Goal: Information Seeking & Learning: Learn about a topic

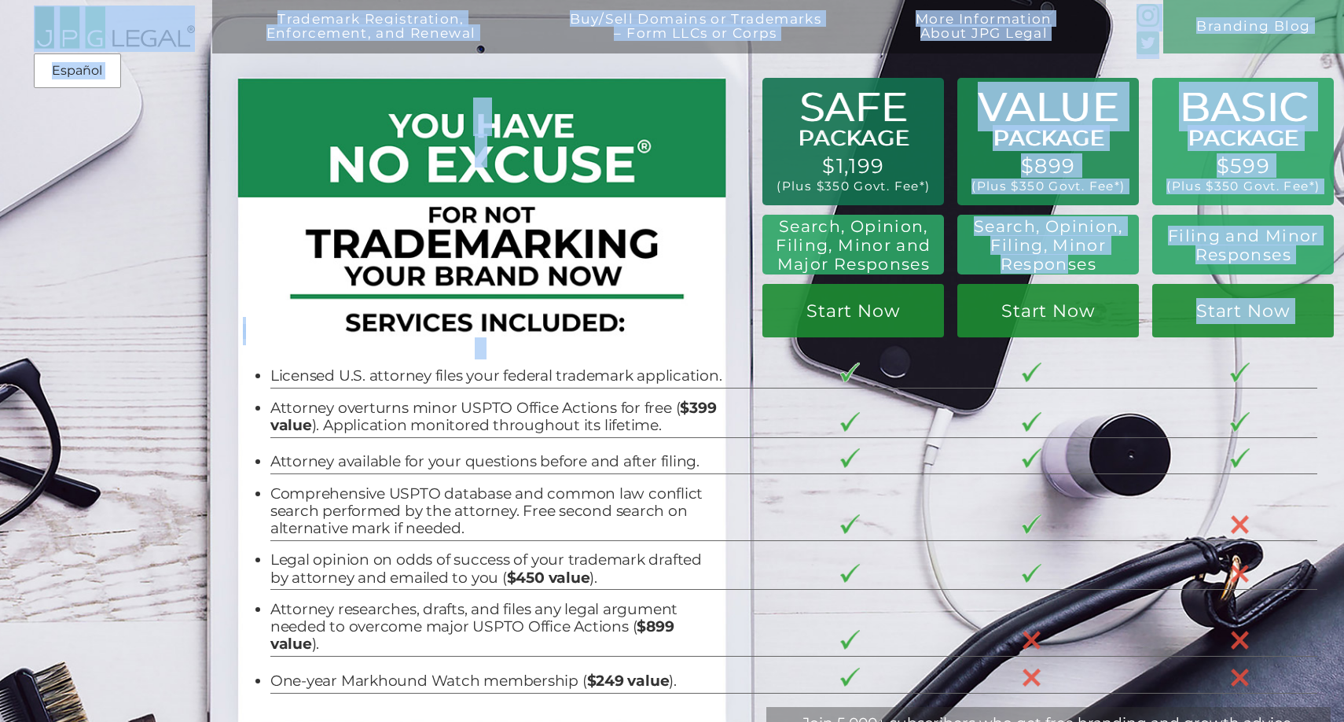
drag, startPoint x: 986, startPoint y: 234, endPoint x: 1064, endPoint y: 267, distance: 85.3
click at [1064, 40] on div "Trademark Registration, Enforcement, and Renewal File a Trademark Application T…" at bounding box center [672, 20] width 1344 height 40
click at [1064, 267] on h2 "Search, Opinion, Filing, Minor Responses" at bounding box center [1048, 245] width 160 height 57
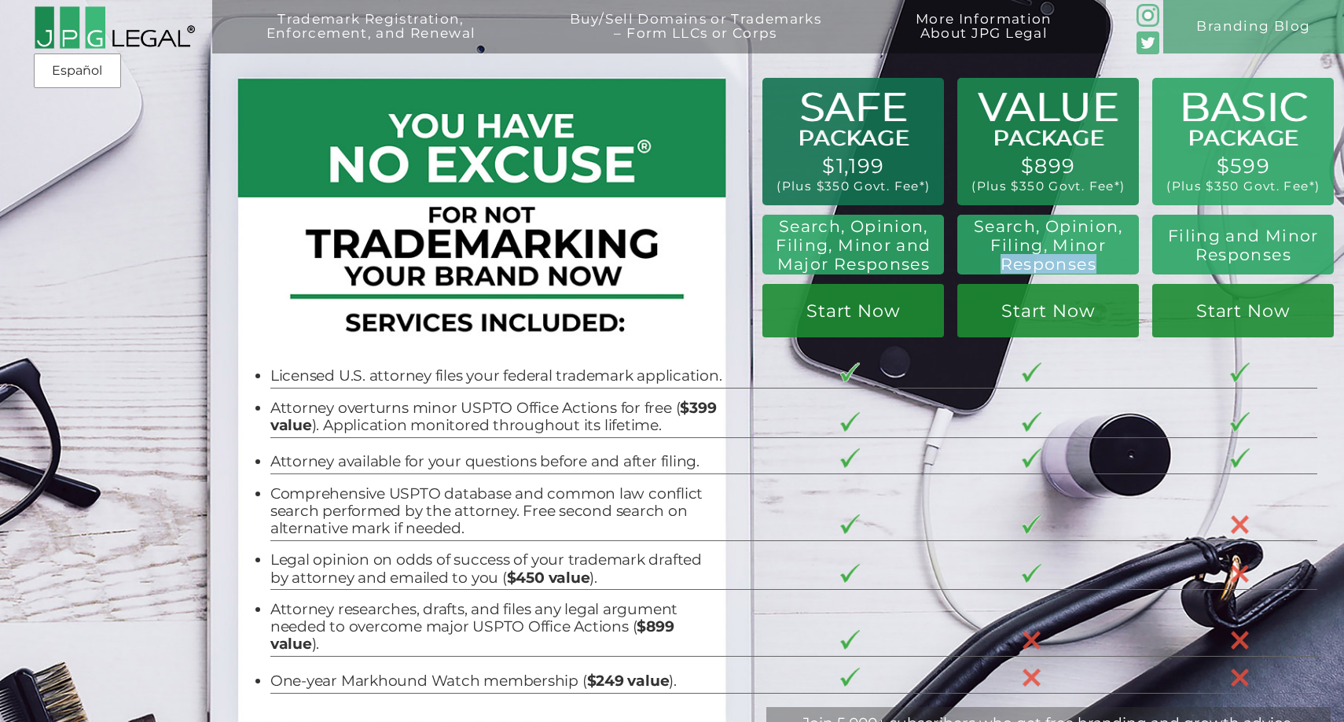
click at [1064, 267] on h2 "Search, Opinion, Filing, Minor Responses" at bounding box center [1048, 245] width 160 height 57
click at [968, 259] on h2 "Search, Opinion, Filing, Minor and Major Responses" at bounding box center [1048, 245] width 160 height 57
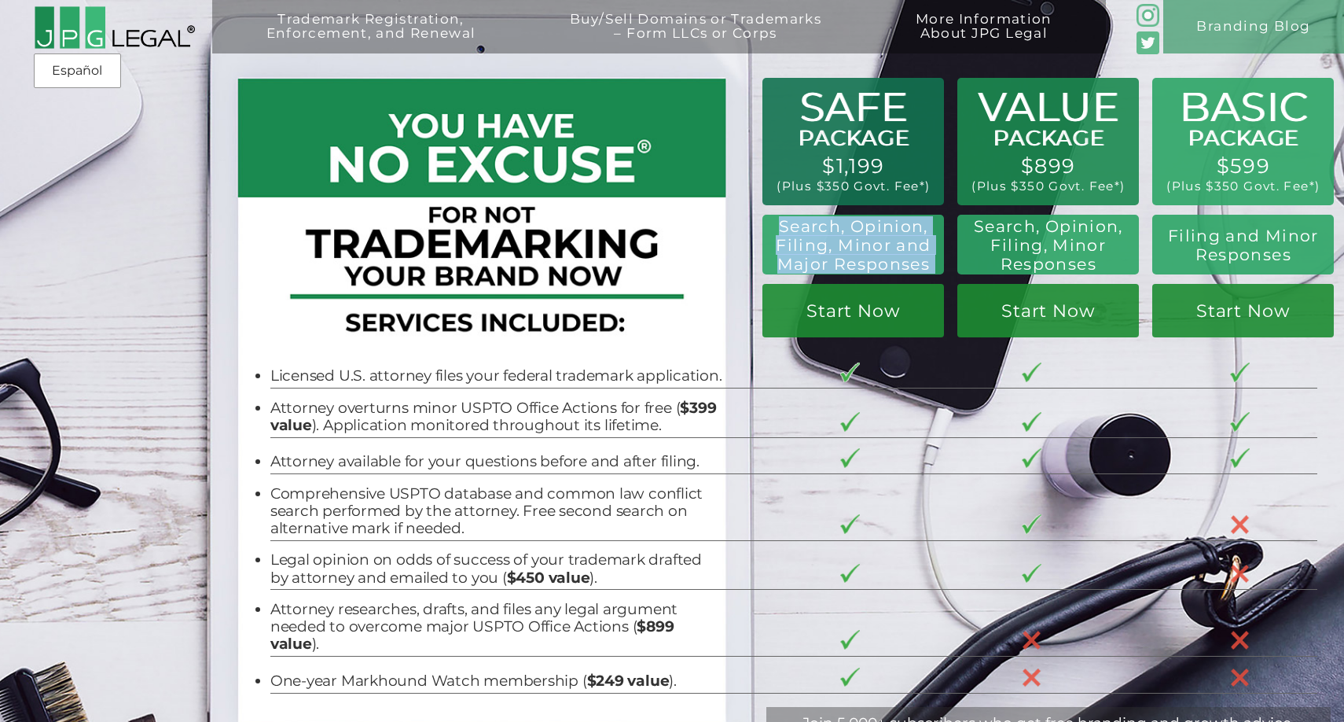
click at [968, 259] on h2 "Search, Opinion, Filing, Minor and Major Responses" at bounding box center [1048, 245] width 160 height 57
click at [968, 255] on h2 "Search, Opinion, Filing, Minor and Major Responses" at bounding box center [1048, 245] width 160 height 57
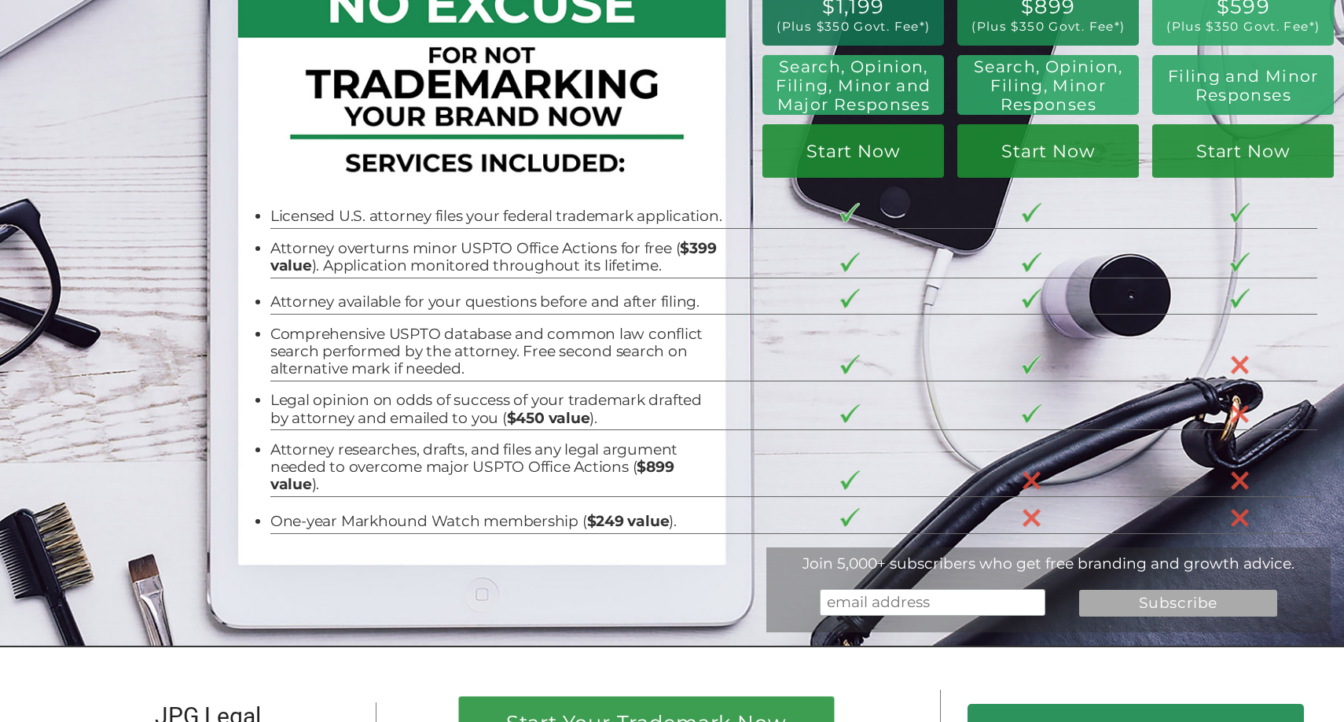
scroll to position [134, 0]
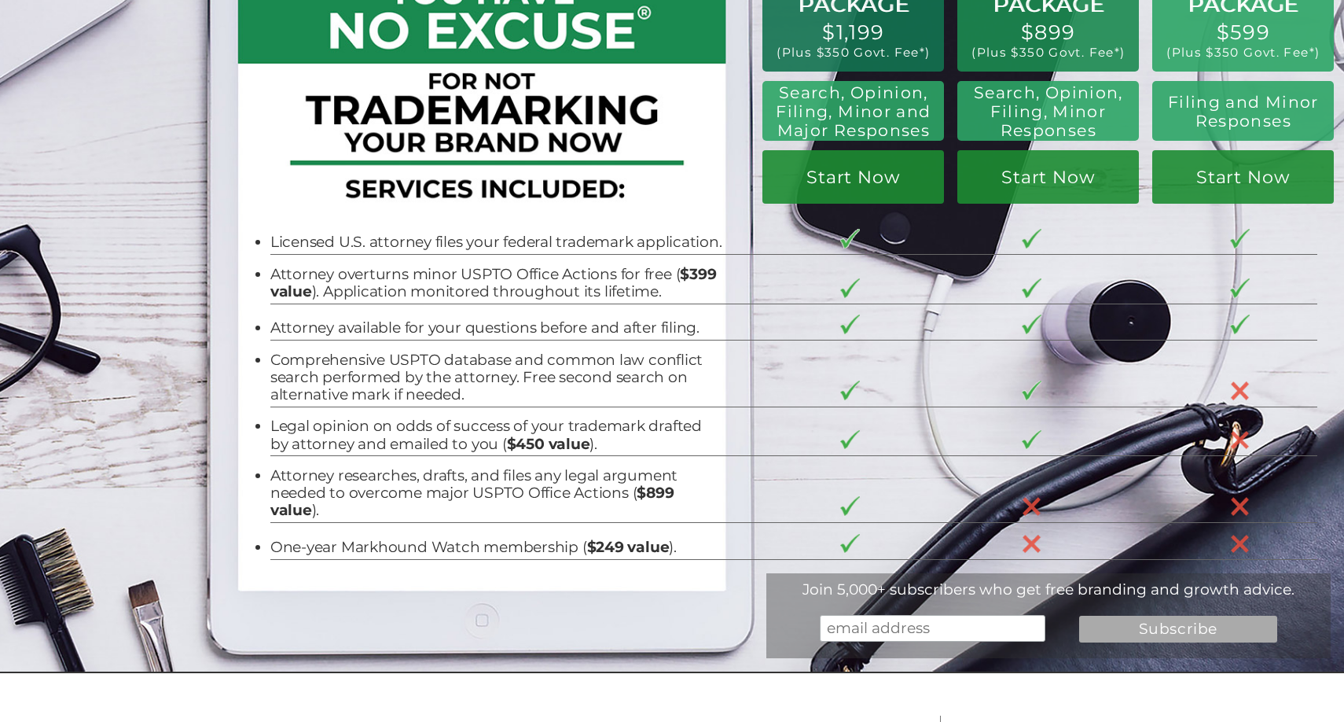
click at [533, 262] on td "Attorney overturns minor USPTO Office Actions for free ( $399 value ). Applicat…" at bounding box center [511, 280] width 482 height 50
drag, startPoint x: 533, startPoint y: 262, endPoint x: 582, endPoint y: 278, distance: 52.2
click at [561, 270] on td "Attorney overturns minor USPTO Office Actions for free ( $399 value ). Applicat…" at bounding box center [511, 280] width 482 height 50
click at [584, 278] on li "Attorney overturns minor USPTO Office Actions for free ( $399 value ). Applicat…" at bounding box center [496, 283] width 453 height 35
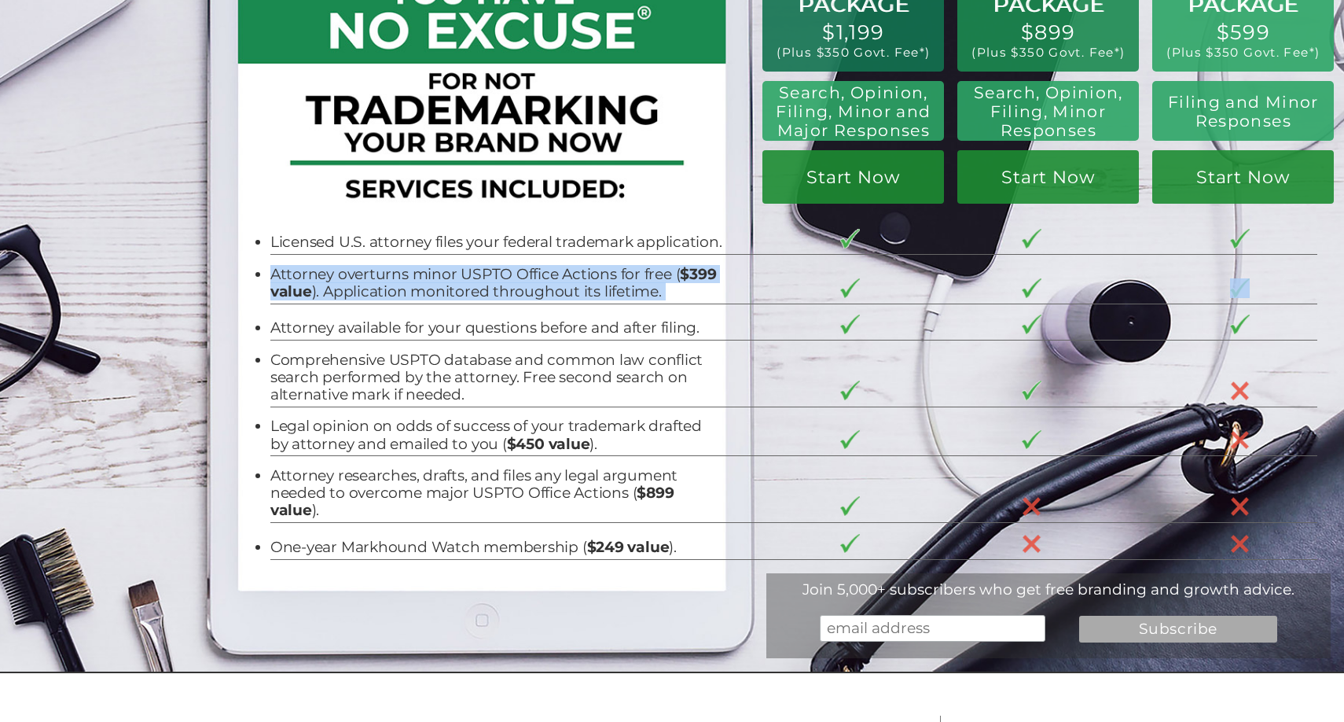
click at [584, 278] on li "Attorney overturns minor USPTO Office Actions for free ( $399 value ). Applicat…" at bounding box center [496, 283] width 453 height 35
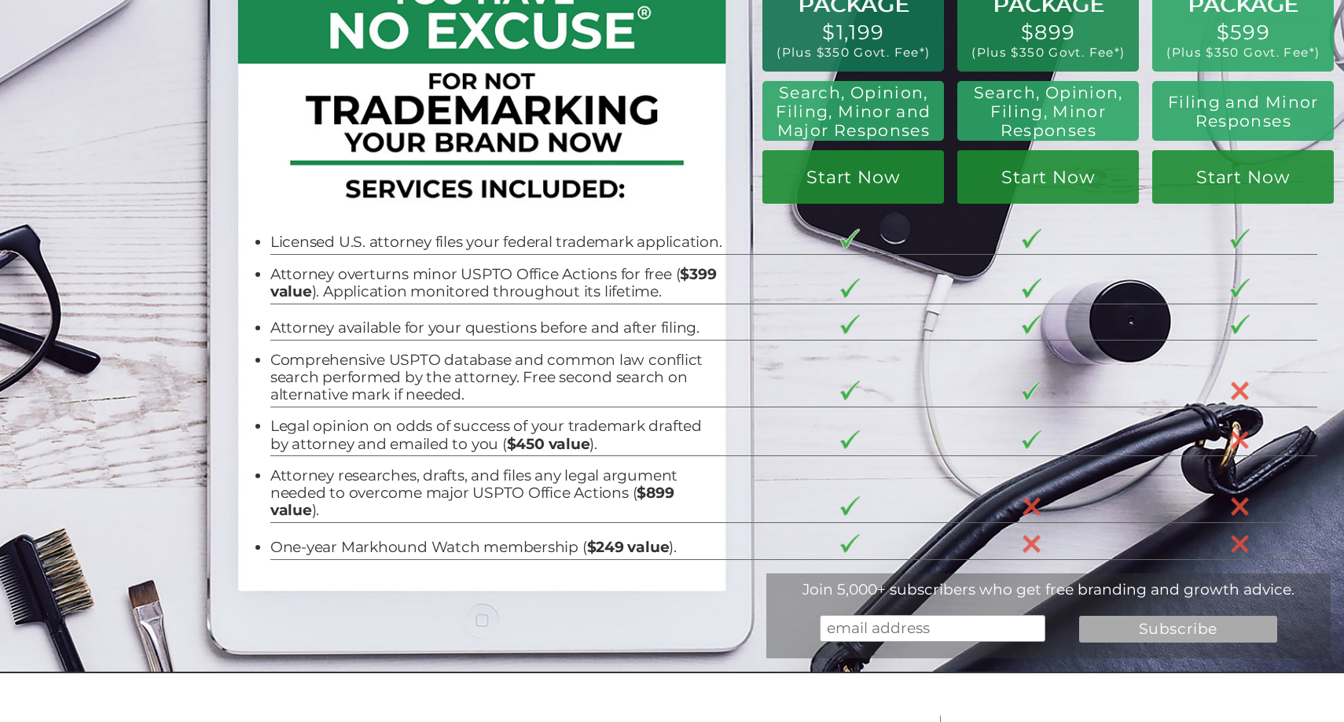
click at [522, 321] on li "Attorney available for your questions before and after filing." at bounding box center [496, 327] width 453 height 17
click at [530, 292] on li "Attorney overturns minor USPTO Office Actions for free ( $399 value ). Applicat…" at bounding box center [496, 283] width 453 height 35
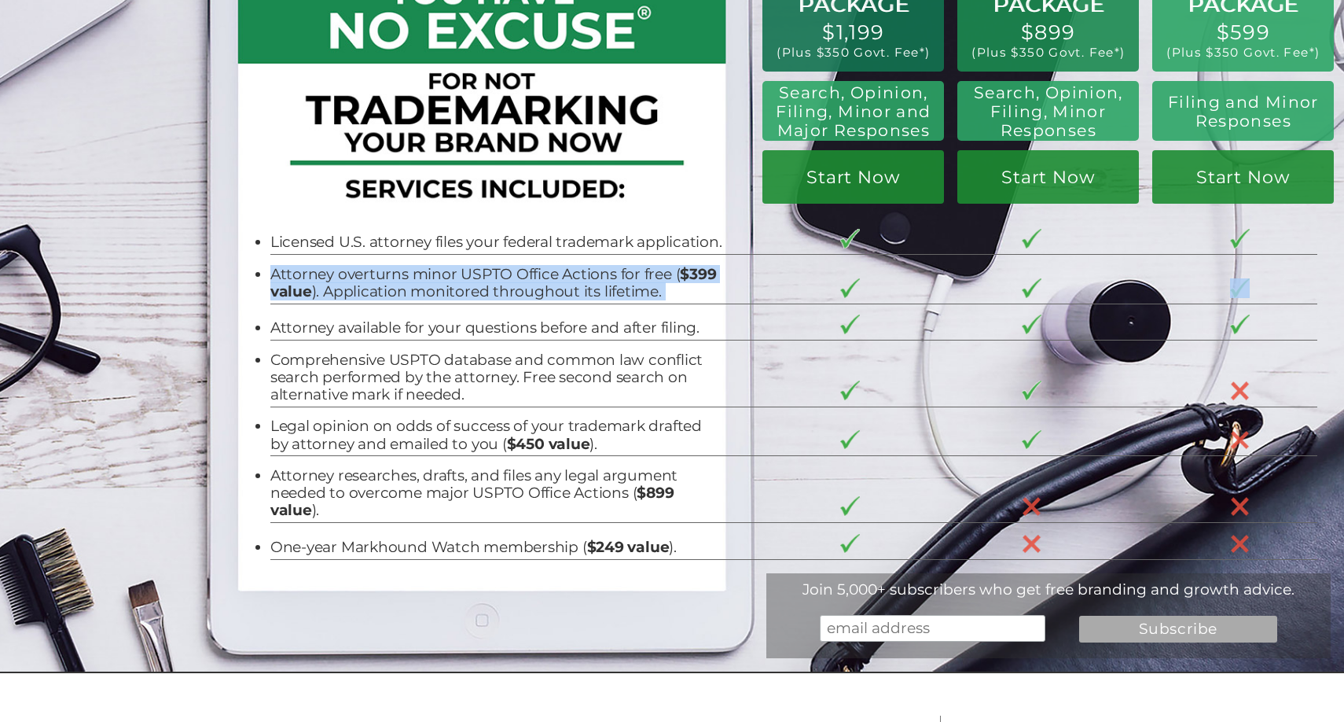
click at [530, 292] on li "Attorney overturns minor USPTO Office Actions for free ( $399 value ). Applicat…" at bounding box center [496, 283] width 453 height 35
click at [498, 288] on li "Attorney overturns minor USPTO Office Actions for free ( $399 value ). Applicat…" at bounding box center [496, 283] width 453 height 35
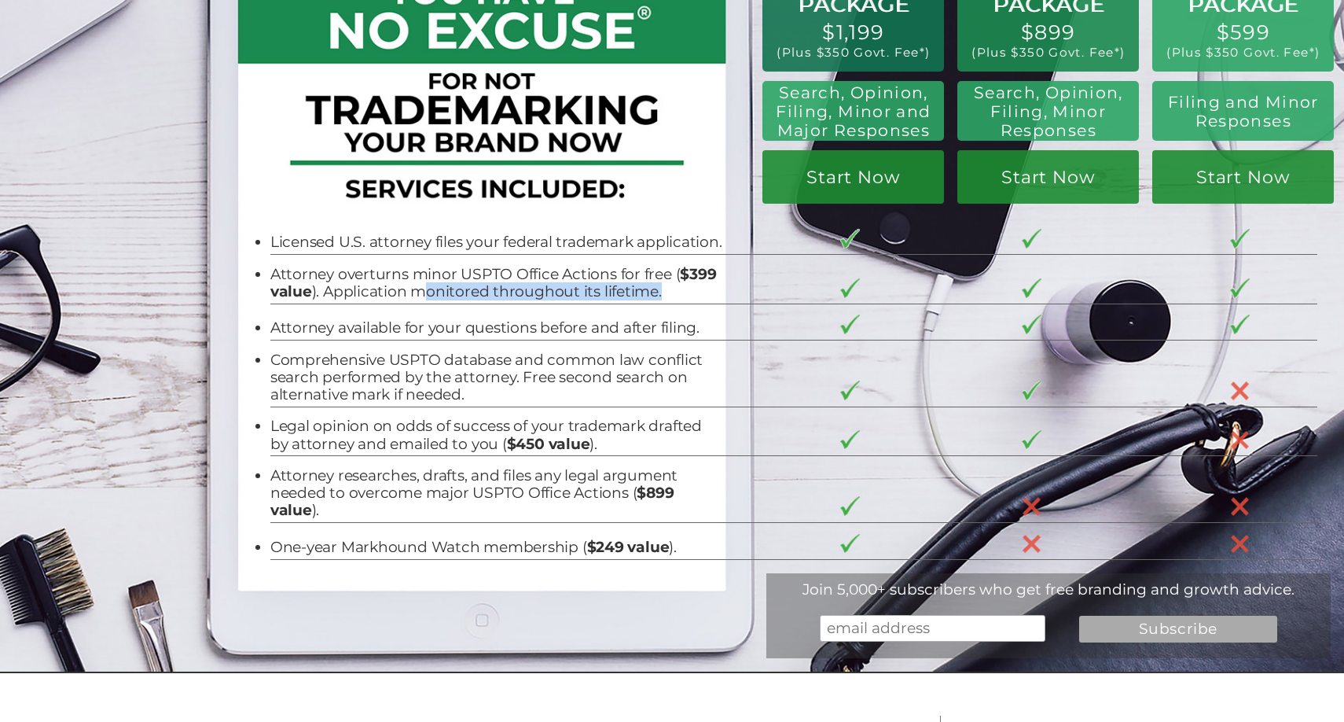
drag, startPoint x: 428, startPoint y: 293, endPoint x: 668, endPoint y: 295, distance: 240.5
click at [667, 294] on li "Attorney overturns minor USPTO Office Actions for free ( $399 value ). Applicat…" at bounding box center [496, 283] width 453 height 35
click at [668, 295] on li "Attorney overturns minor USPTO Office Actions for free ( $399 value ). Applicat…" at bounding box center [496, 283] width 453 height 35
drag, startPoint x: 668, startPoint y: 295, endPoint x: 479, endPoint y: 285, distance: 189.7
click at [484, 285] on li "Attorney overturns minor USPTO Office Actions for free ( $399 value ). Applicat…" at bounding box center [496, 283] width 453 height 35
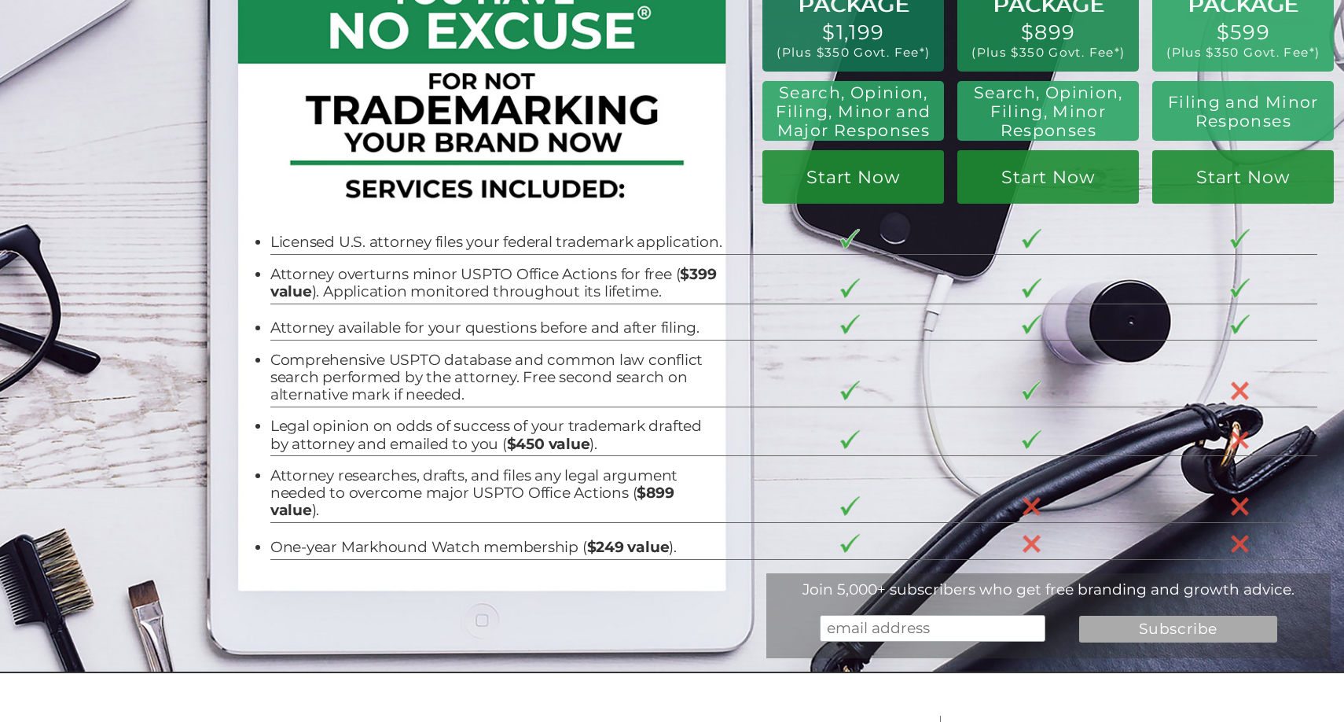
click at [479, 285] on li "Attorney overturns minor USPTO Office Actions for free ( $399 value ). Applicat…" at bounding box center [496, 283] width 453 height 35
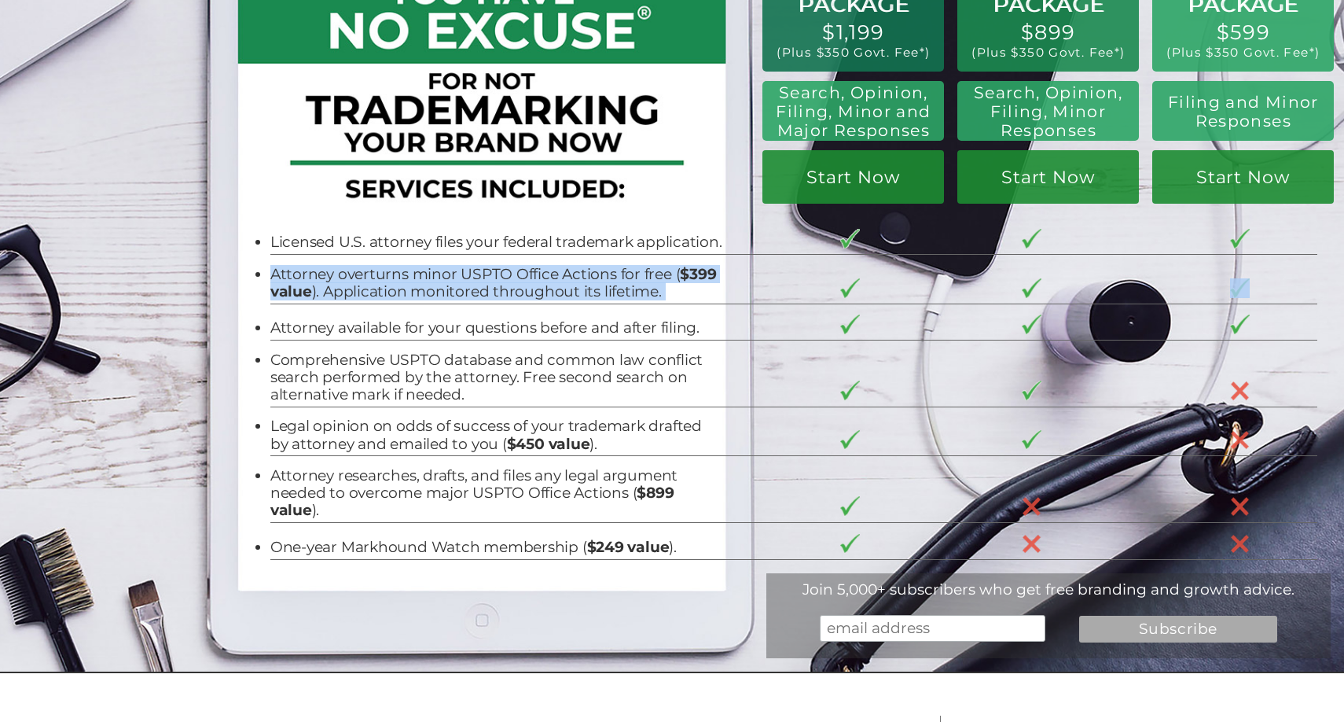
click at [479, 285] on li "Attorney overturns minor USPTO Office Actions for free ( $399 value ). Applicat…" at bounding box center [496, 283] width 453 height 35
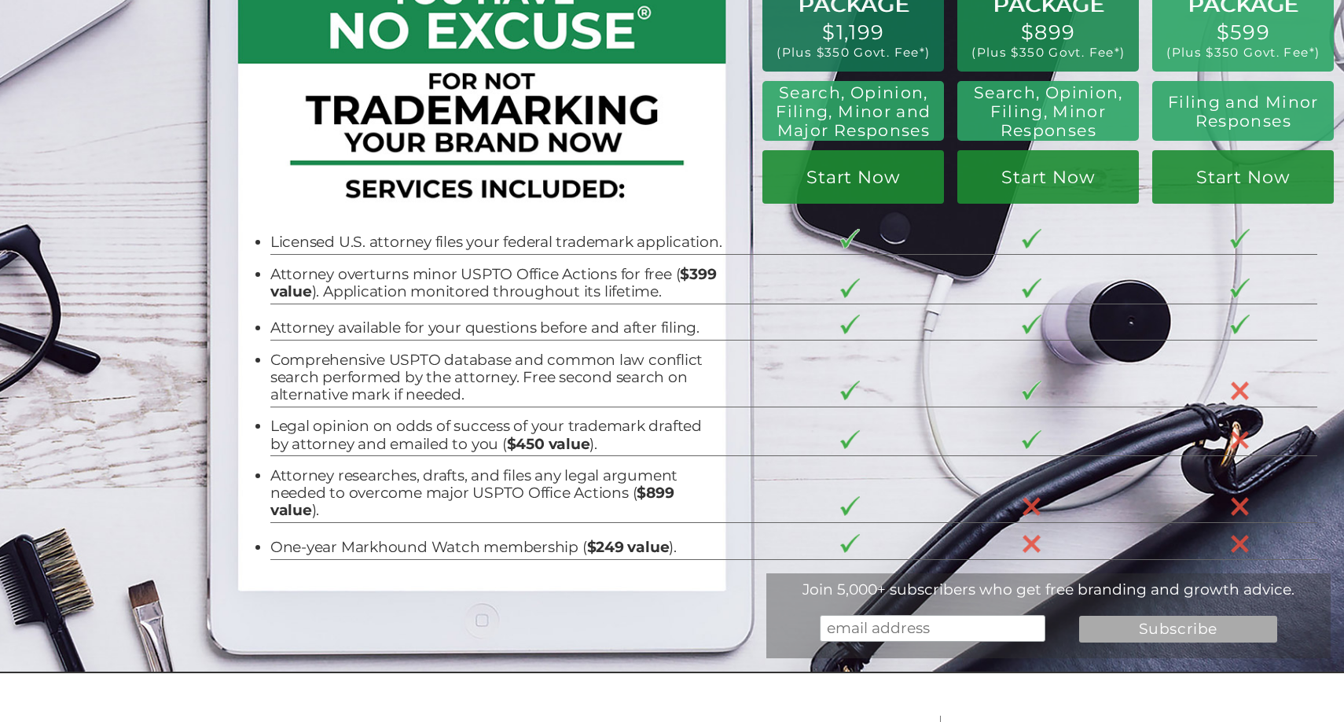
click at [505, 348] on td "Comprehensive USPTO database and common law conflict search performed by the at…" at bounding box center [511, 373] width 482 height 67
click at [507, 322] on li "Attorney available for your questions before and after filing." at bounding box center [496, 327] width 453 height 17
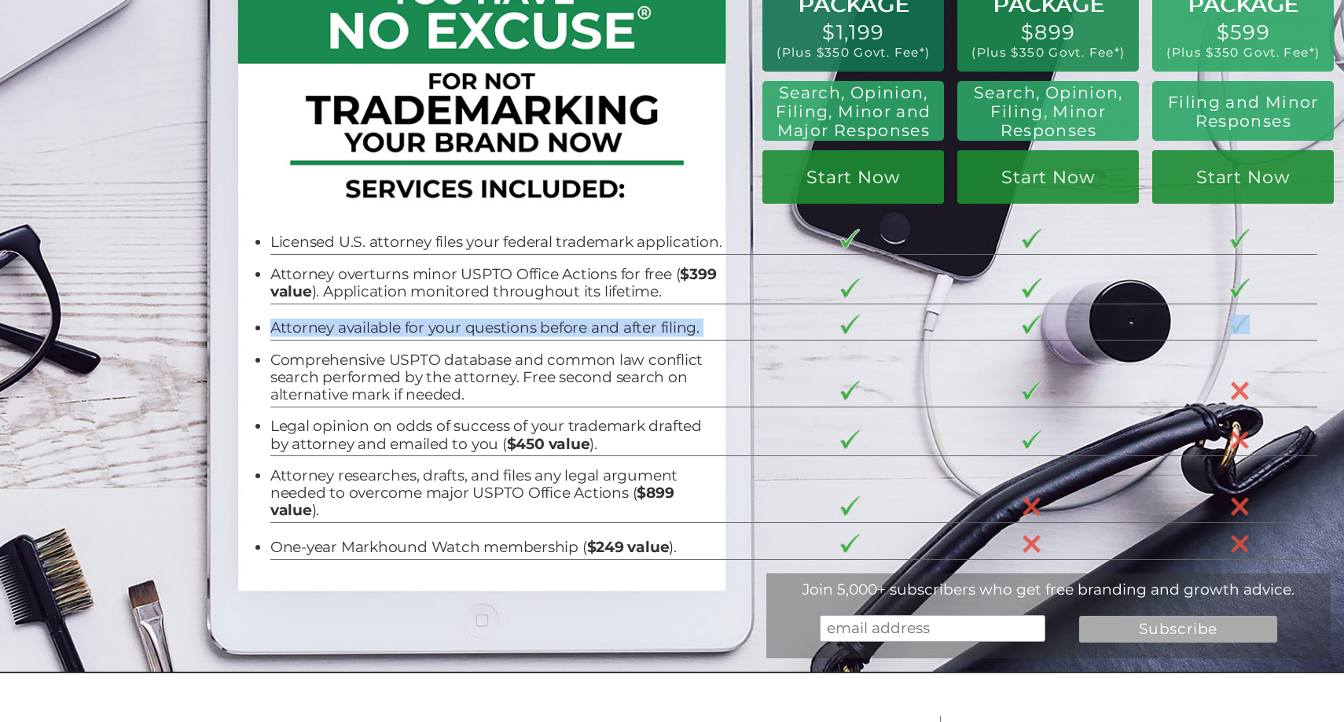
click at [507, 322] on li "Attorney available for your questions before and after filing." at bounding box center [496, 327] width 453 height 17
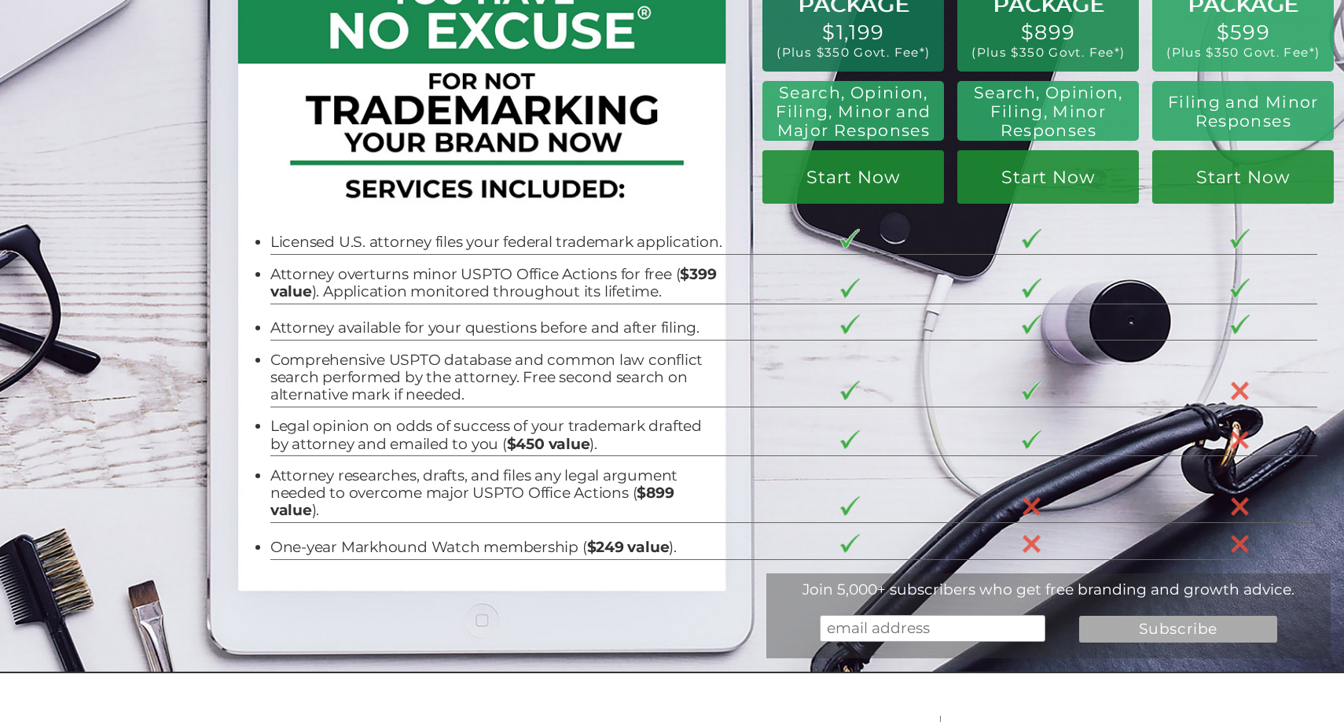
click at [510, 375] on li "Comprehensive USPTO database and common law conflict search performed by the at…" at bounding box center [496, 377] width 453 height 53
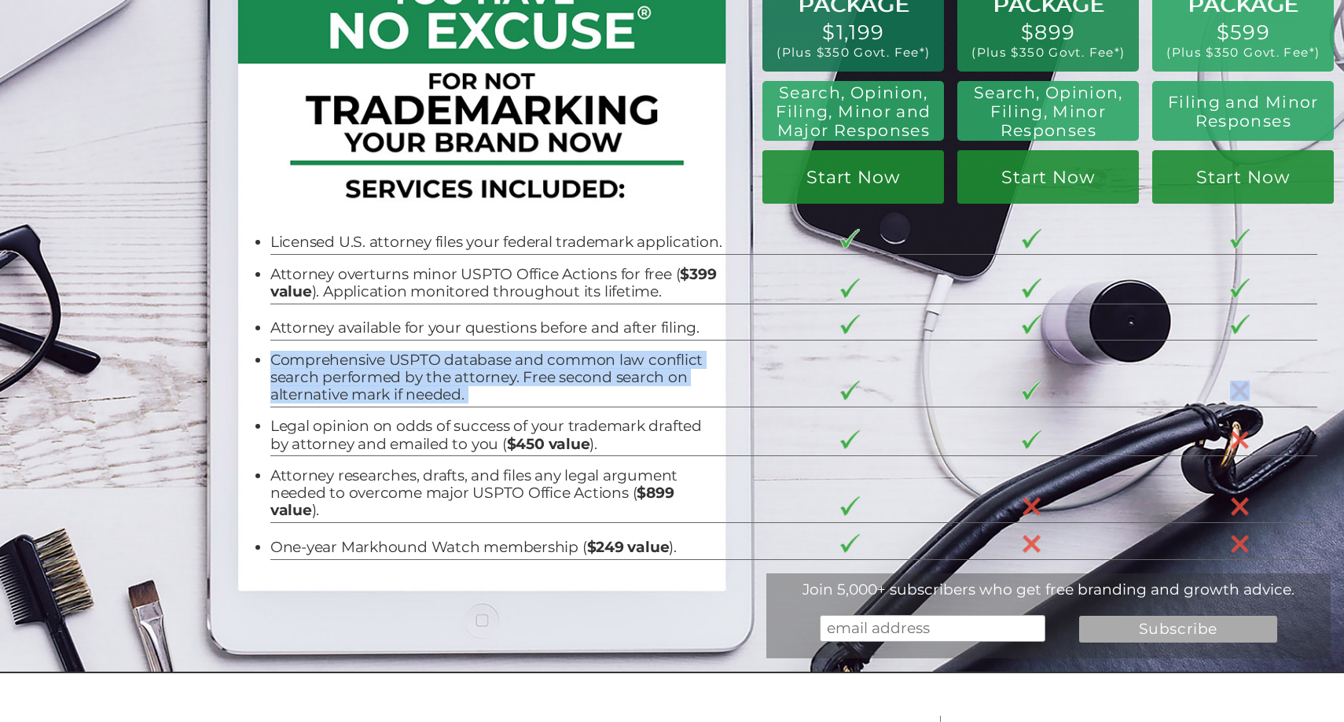
click at [510, 375] on li "Comprehensive USPTO database and common law conflict search performed by the at…" at bounding box center [496, 377] width 453 height 53
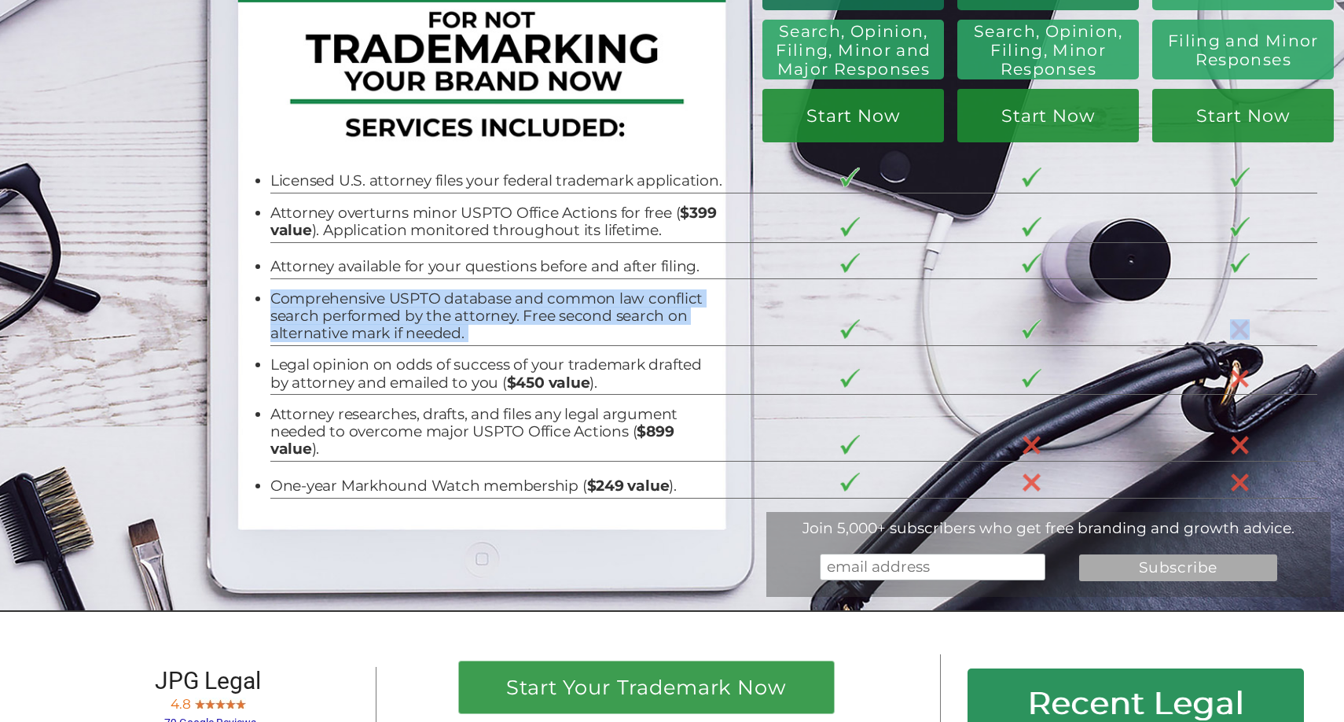
scroll to position [206, 0]
